Goal: Information Seeking & Learning: Learn about a topic

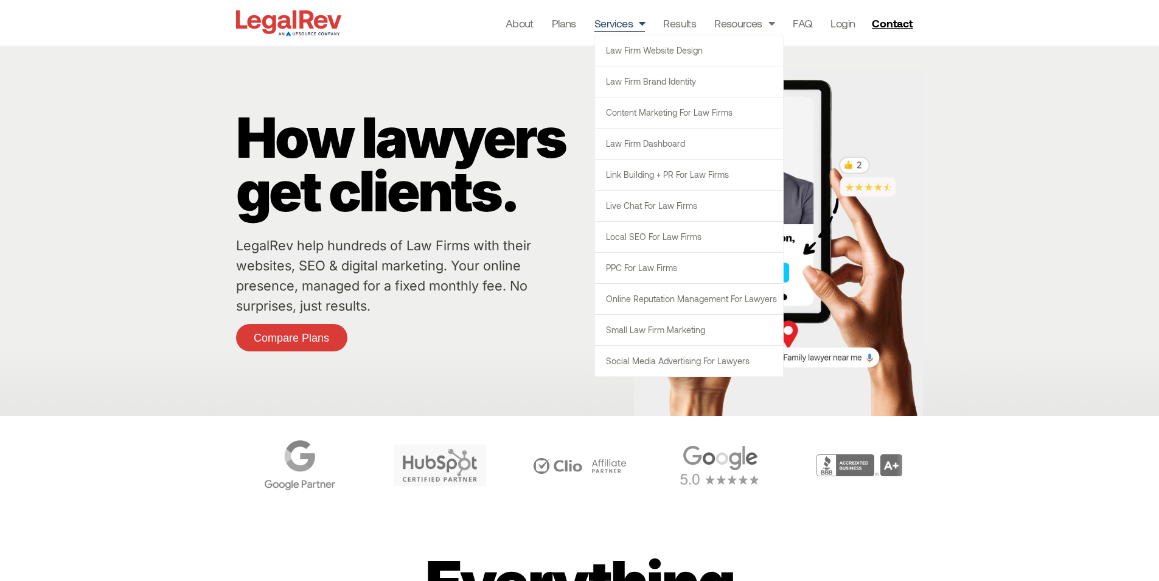
click at [602, 18] on link "Services" at bounding box center [620, 23] width 51 height 17
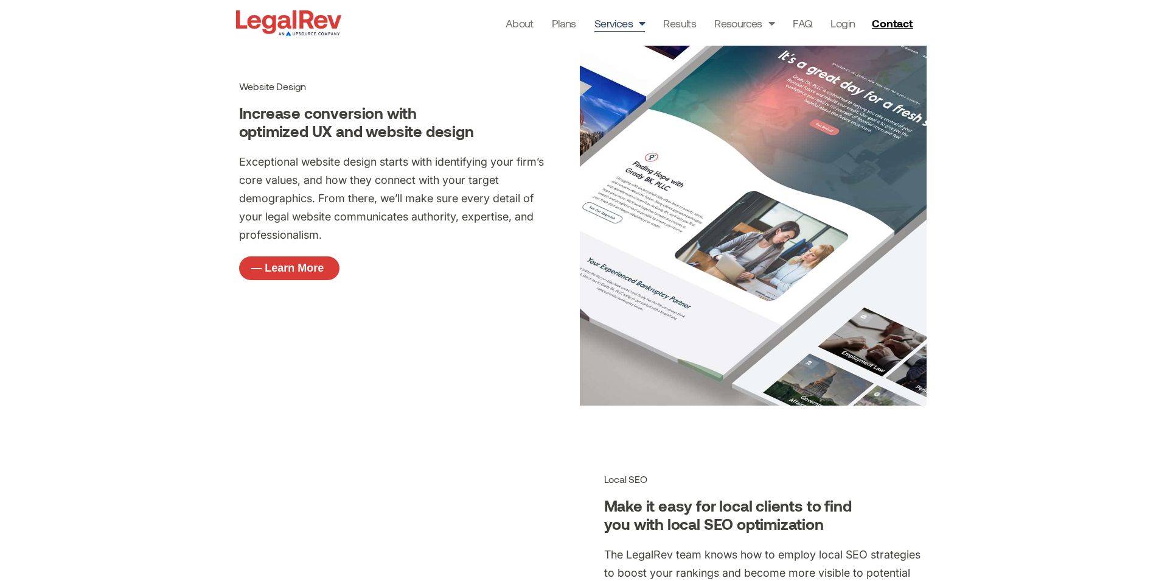
scroll to position [487, 0]
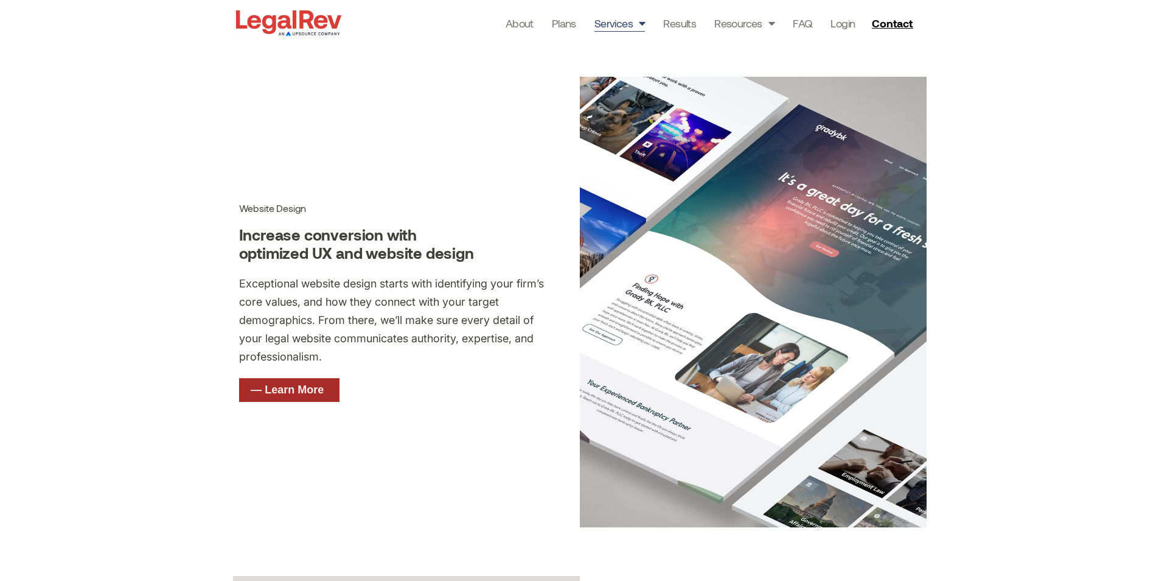
click at [313, 382] on link "— Learn More" at bounding box center [289, 390] width 100 height 24
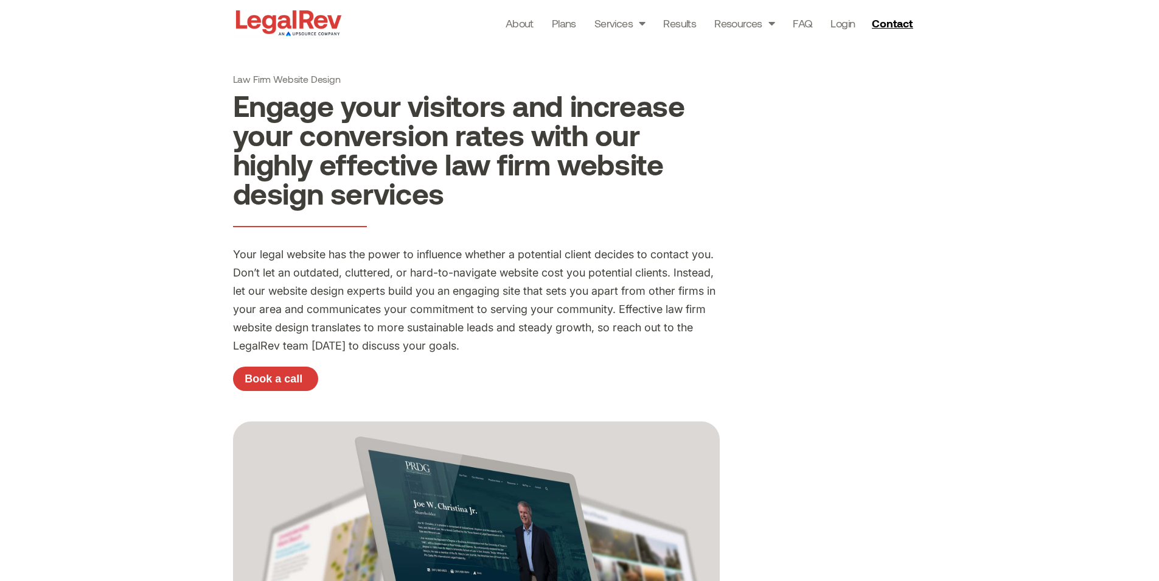
click at [288, 13] on img at bounding box center [288, 22] width 111 height 31
